Goal: Task Accomplishment & Management: Manage account settings

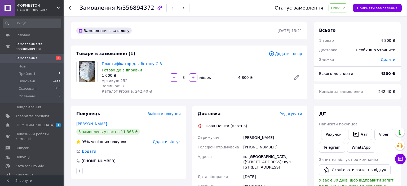
click at [341, 7] on span "Нове" at bounding box center [336, 8] width 10 height 4
click at [348, 19] on li "Прийнято" at bounding box center [341, 19] width 24 height 8
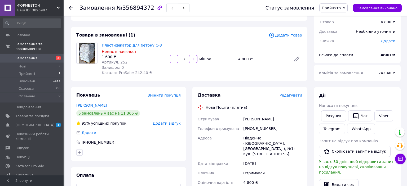
scroll to position [28, 0]
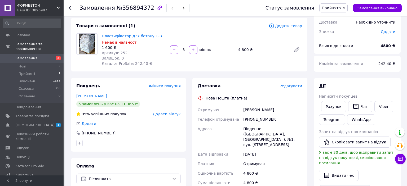
click at [292, 87] on span "Редагувати" at bounding box center [291, 86] width 23 height 4
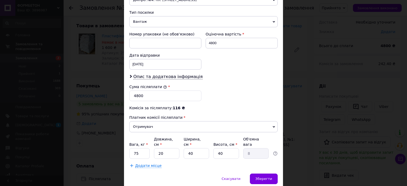
scroll to position [216, 0]
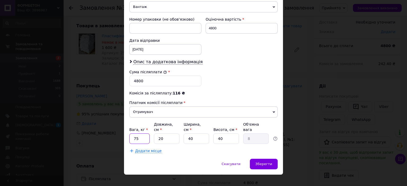
drag, startPoint x: 143, startPoint y: 134, endPoint x: 130, endPoint y: 133, distance: 13.0
click at [130, 134] on input "75" at bounding box center [139, 139] width 20 height 11
type input "25"
click at [154, 149] on span "Додати місце" at bounding box center [148, 151] width 27 height 5
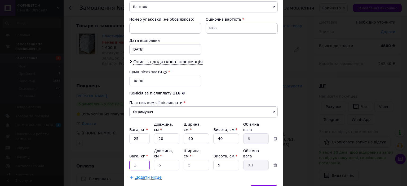
click at [130, 144] on input "1" at bounding box center [139, 139] width 20 height 11
type input "25"
drag, startPoint x: 167, startPoint y: 153, endPoint x: 156, endPoint y: 153, distance: 10.6
click at [156, 144] on input "5" at bounding box center [166, 139] width 25 height 11
type input "40"
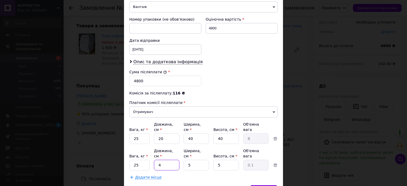
type input "0.25"
type input "40"
drag, startPoint x: 194, startPoint y: 154, endPoint x: 183, endPoint y: 154, distance: 11.1
click at [184, 144] on input "5" at bounding box center [196, 139] width 25 height 11
type input "4"
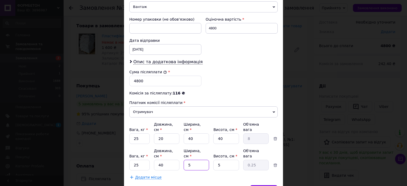
type input "0.2"
type input "40"
type input "2"
type input "40"
click at [213, 144] on input "5" at bounding box center [225, 139] width 25 height 11
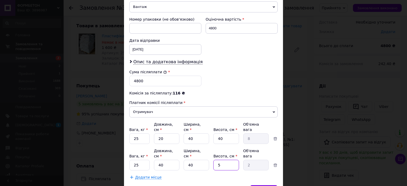
type input "2"
type input "0.8"
type input "20"
type input "8"
type input "20"
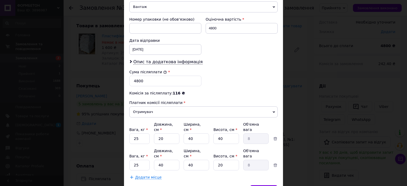
click at [146, 175] on span "Додати місце" at bounding box center [148, 177] width 27 height 5
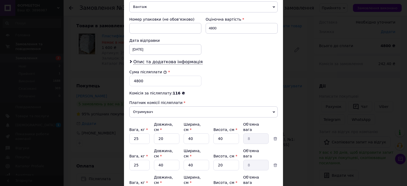
drag, startPoint x: 140, startPoint y: 173, endPoint x: 126, endPoint y: 173, distance: 14.6
click at [129, 144] on input "1" at bounding box center [139, 139] width 20 height 11
type input "25"
drag, startPoint x: 163, startPoint y: 173, endPoint x: 153, endPoint y: 173, distance: 9.5
click at [154, 144] on input "5" at bounding box center [166, 139] width 25 height 11
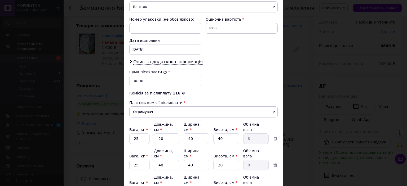
type input "40"
type input "0.25"
type input "40"
drag, startPoint x: 195, startPoint y: 173, endPoint x: 179, endPoint y: 173, distance: 15.9
click at [184, 144] on input "5" at bounding box center [196, 139] width 25 height 11
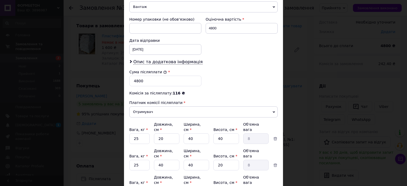
type input "4"
type input "0.2"
type input "40"
type input "2"
type input "40"
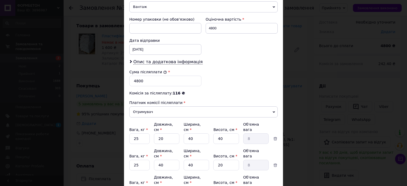
click at [213, 144] on input "5" at bounding box center [225, 139] width 25 height 11
type input "2"
type input "0.8"
type input "20"
type input "8"
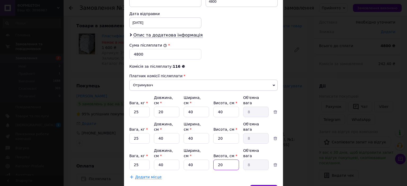
scroll to position [259, 0]
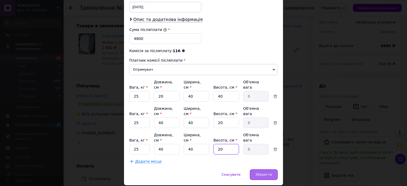
type input "20"
click at [263, 173] on span "Зберегти" at bounding box center [264, 175] width 17 height 4
click at [265, 173] on span "Зберегти" at bounding box center [264, 175] width 17 height 4
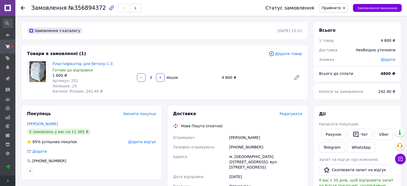
click at [292, 114] on span "Редагувати" at bounding box center [291, 114] width 23 height 4
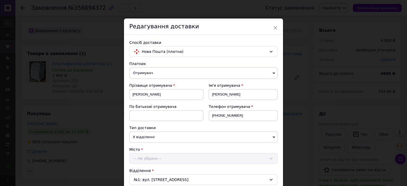
scroll to position [216, 0]
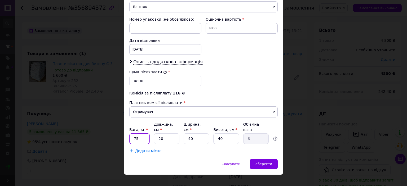
drag, startPoint x: 136, startPoint y: 133, endPoint x: 127, endPoint y: 133, distance: 8.7
click at [129, 134] on input "75" at bounding box center [139, 139] width 20 height 11
type input "25"
click at [142, 149] on span "Додати місце" at bounding box center [148, 151] width 27 height 5
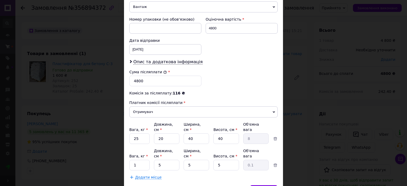
click at [142, 175] on span "Додати місце" at bounding box center [148, 177] width 27 height 5
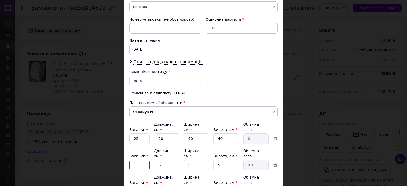
drag, startPoint x: 139, startPoint y: 153, endPoint x: 124, endPoint y: 152, distance: 15.7
click at [129, 144] on input "1" at bounding box center [139, 139] width 20 height 11
type input "25"
drag, startPoint x: 139, startPoint y: 173, endPoint x: 127, endPoint y: 174, distance: 12.7
click at [129, 144] on input "1" at bounding box center [139, 139] width 20 height 11
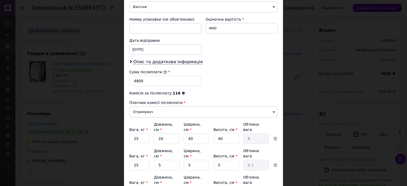
type input "25"
drag, startPoint x: 201, startPoint y: 131, endPoint x: 186, endPoint y: 131, distance: 15.4
click at [186, 134] on input "40" at bounding box center [196, 139] width 25 height 11
drag, startPoint x: 165, startPoint y: 152, endPoint x: 153, endPoint y: 152, distance: 11.7
click at [154, 144] on input "5" at bounding box center [166, 139] width 25 height 11
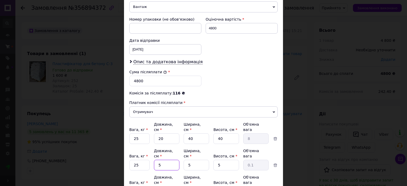
paste input "40"
type input "40"
type input "0.25"
type input "40"
click at [155, 144] on input "5" at bounding box center [166, 139] width 25 height 11
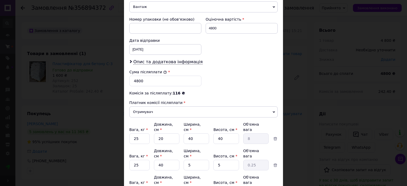
paste input "40"
type input "40"
type input "0.25"
type input "40"
drag, startPoint x: 190, startPoint y: 152, endPoint x: 183, endPoint y: 152, distance: 6.6
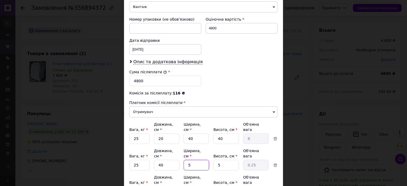
click at [184, 144] on input "5" at bounding box center [196, 139] width 25 height 11
paste input "40"
type input "40"
type input "2"
type input "40"
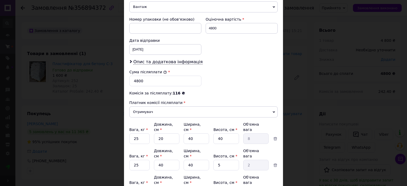
click at [184, 144] on input "5" at bounding box center [196, 139] width 25 height 11
paste input "40"
type input "40"
type input "2"
type input "40"
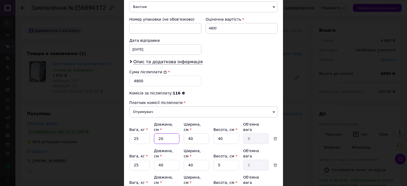
drag, startPoint x: 165, startPoint y: 132, endPoint x: 152, endPoint y: 132, distance: 12.7
click at [154, 134] on input "20" at bounding box center [166, 139] width 25 height 11
paste input "20"
drag, startPoint x: 223, startPoint y: 176, endPoint x: 212, endPoint y: 174, distance: 11.3
click at [213, 144] on input "5" at bounding box center [225, 139] width 25 height 11
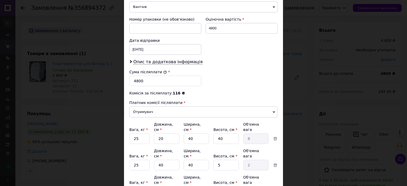
type input "20"
type input "8"
type input "20"
drag, startPoint x: 223, startPoint y: 132, endPoint x: 208, endPoint y: 131, distance: 16.0
click at [213, 134] on input "40" at bounding box center [225, 139] width 25 height 11
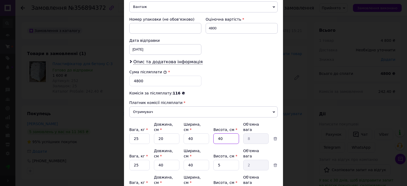
paste input "2"
type input "20"
type input "4"
type input "20"
type input "4"
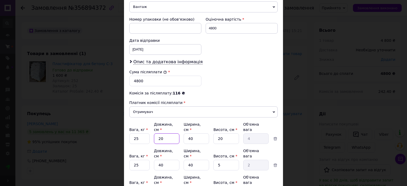
type input "0.8"
type input "40"
type input "8"
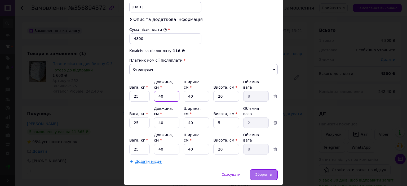
type input "40"
click at [259, 173] on span "Зберегти" at bounding box center [264, 175] width 17 height 4
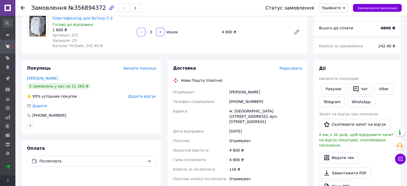
scroll to position [112, 0]
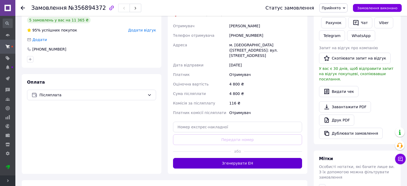
click at [241, 158] on button "Згенерувати ЕН" at bounding box center [237, 163] width 129 height 11
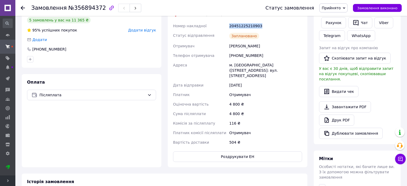
drag, startPoint x: 259, startPoint y: 26, endPoint x: 226, endPoint y: 26, distance: 32.9
click at [226, 26] on div "Номер накладної 20451225210903 Статус відправлення Заплановано Отримувач [PERSO…" at bounding box center [237, 84] width 131 height 126
copy div "Номер накладної 20451225210903"
click at [23, 7] on icon at bounding box center [23, 8] width 4 height 4
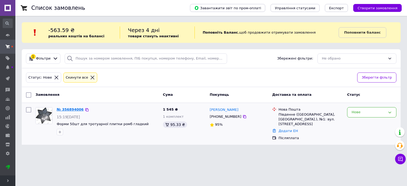
click at [68, 111] on link "№ 356894006" at bounding box center [70, 110] width 27 height 4
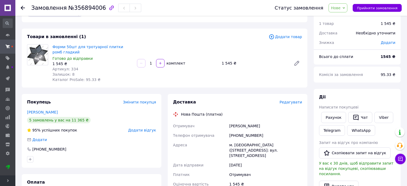
scroll to position [28, 0]
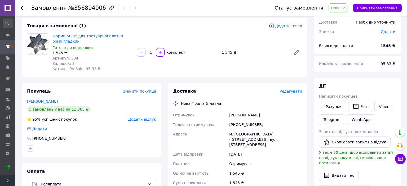
click at [341, 9] on span "Нове" at bounding box center [336, 8] width 10 height 4
click at [344, 19] on li "Прийнято" at bounding box center [341, 19] width 24 height 8
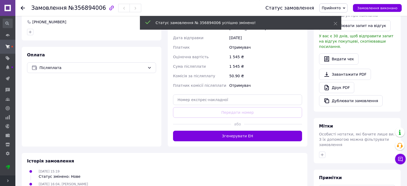
scroll to position [168, 0]
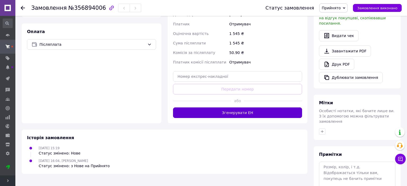
click at [244, 108] on button "Згенерувати ЕН" at bounding box center [237, 113] width 129 height 11
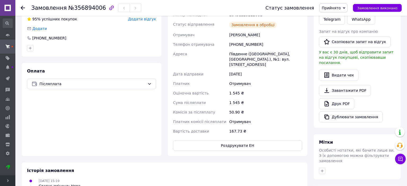
scroll to position [84, 0]
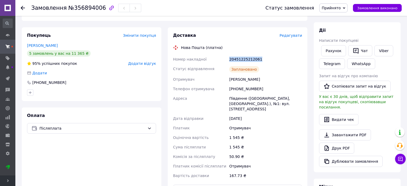
drag, startPoint x: 258, startPoint y: 59, endPoint x: 229, endPoint y: 58, distance: 29.7
click at [229, 58] on div "20451225212061" at bounding box center [265, 60] width 75 height 10
copy div "20451225212061"
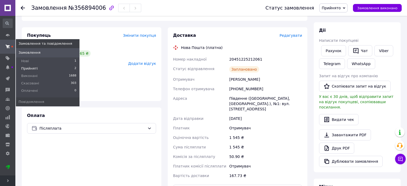
click at [28, 68] on span "Прийняті" at bounding box center [29, 68] width 16 height 5
